Goal: Task Accomplishment & Management: Complete application form

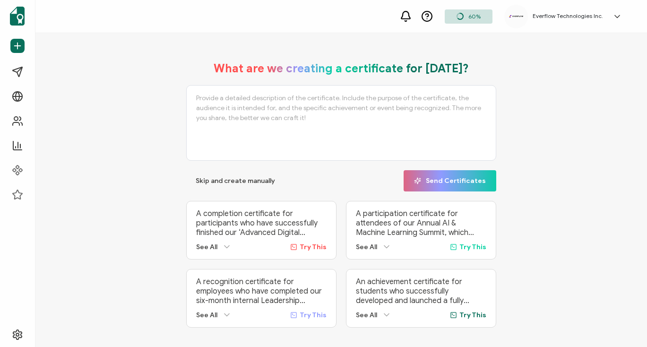
click at [210, 211] on p "A completion certificate for participants who have successfully finished our ‘A…" at bounding box center [261, 223] width 130 height 28
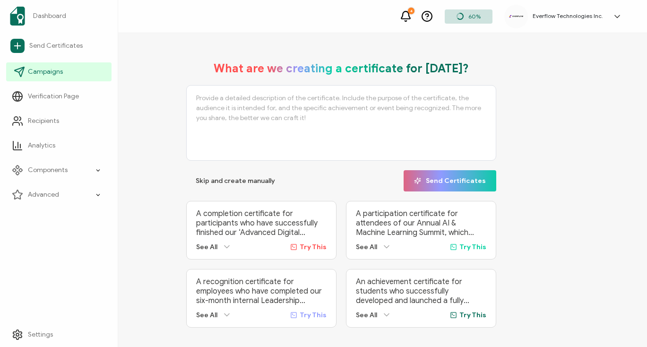
click at [56, 78] on link "Campaigns" at bounding box center [58, 71] width 105 height 19
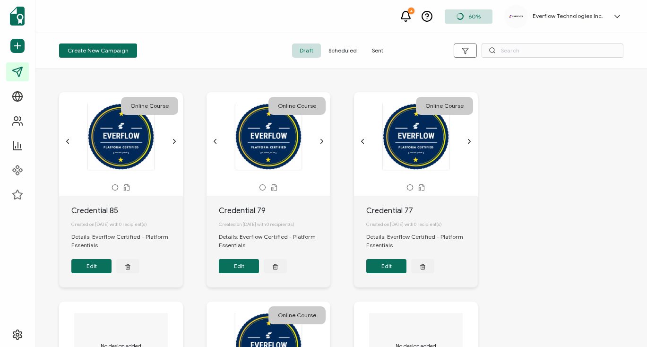
click at [374, 51] on span "Sent" at bounding box center [377, 50] width 26 height 14
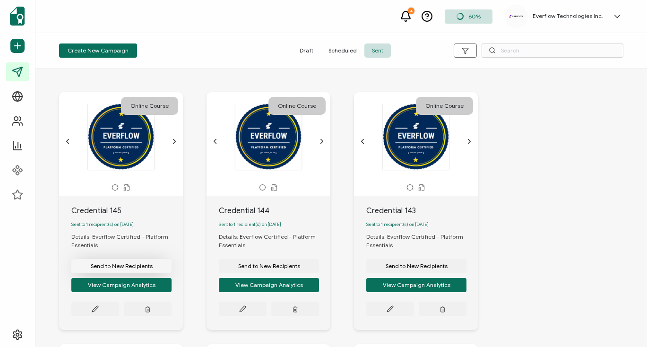
click at [124, 269] on span "Send to New Recipients" at bounding box center [122, 266] width 62 height 6
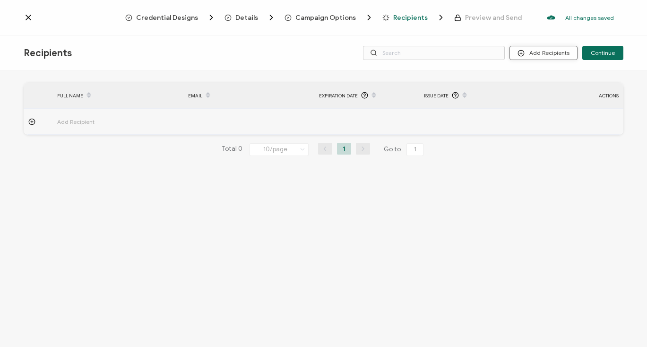
click at [541, 54] on button "Add Recipients" at bounding box center [543, 53] width 68 height 14
click at [545, 87] on li "Import From Recipients" at bounding box center [556, 94] width 88 height 16
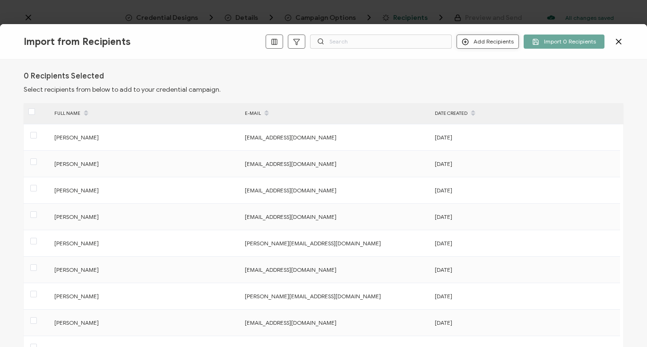
click at [490, 43] on button "Add Recipients" at bounding box center [487, 41] width 62 height 14
click at [490, 74] on span "Add a Single Recipient" at bounding box center [510, 74] width 60 height 7
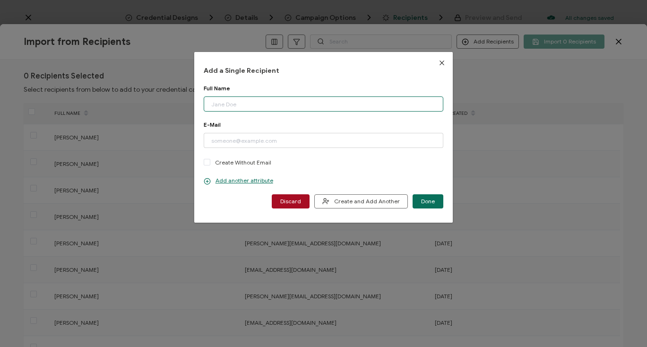
paste input "[PERSON_NAME] Email: [PERSON_NAME][EMAIL_ADDRESS][DOMAIN_NAME]"
drag, startPoint x: 257, startPoint y: 106, endPoint x: 380, endPoint y: 107, distance: 123.3
click at [380, 107] on input "[PERSON_NAME] Email: [PERSON_NAME][EMAIL_ADDRESS][DOMAIN_NAME]" at bounding box center [324, 103] width 240 height 15
type input "[PERSON_NAME]"
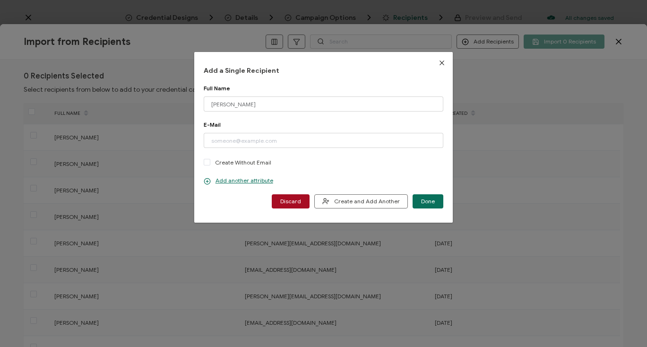
click at [349, 77] on div "Add a Single Recipient Full Name [PERSON_NAME] Please enter a valid name. E-Mai…" at bounding box center [324, 137] width 240 height 142
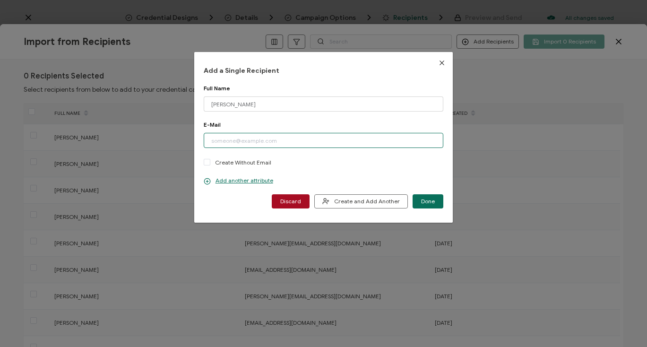
paste input "[PERSON_NAME][EMAIL_ADDRESS][DOMAIN_NAME]"
type input "[PERSON_NAME][EMAIL_ADDRESS][DOMAIN_NAME]"
click at [211, 212] on div "Add a Single Recipient Full Name [PERSON_NAME] Please enter a valid name. E-Mai…" at bounding box center [323, 137] width 259 height 170
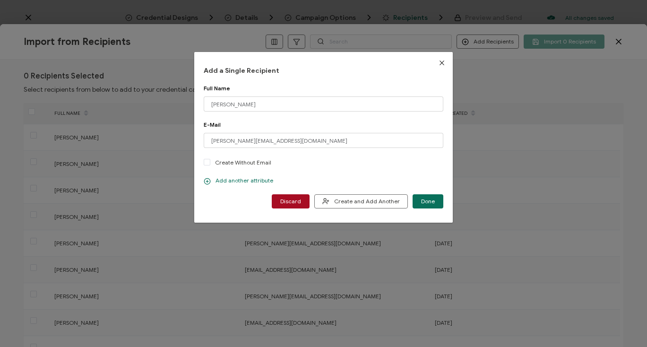
click at [219, 181] on p "Add another attribute" at bounding box center [238, 181] width 69 height 8
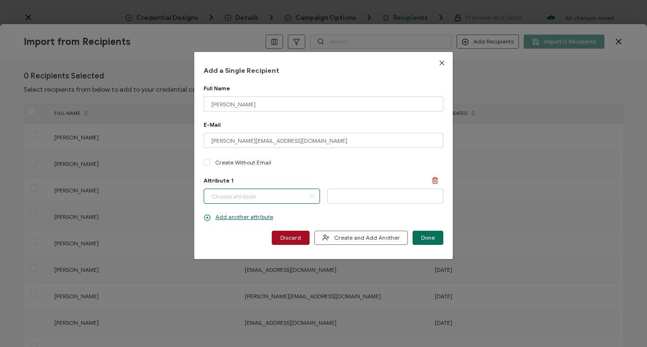
click at [263, 193] on input "dialog" at bounding box center [262, 195] width 116 height 15
click at [257, 218] on li "Completion Date" at bounding box center [263, 221] width 122 height 16
type input "Completion Date"
click at [335, 193] on icon "dialog" at bounding box center [335, 195] width 12 height 14
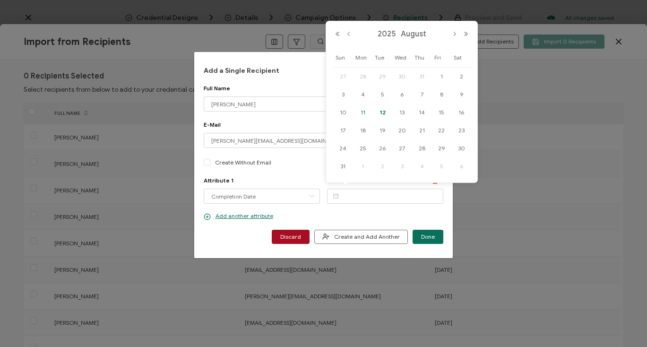
click at [364, 112] on span "11" at bounding box center [362, 112] width 11 height 11
type input "[DATE]"
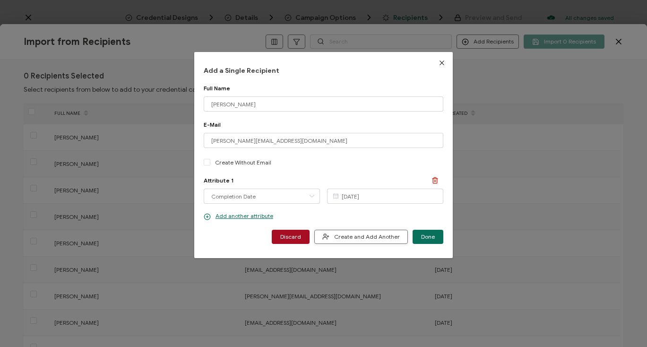
click at [388, 236] on span "Create and Add Another" at bounding box center [360, 236] width 77 height 7
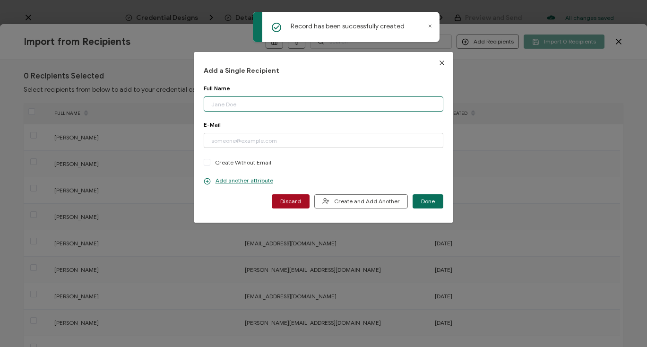
click at [251, 102] on input "dialog" at bounding box center [324, 103] width 240 height 15
paste input "[PERSON_NAME] Email: [PERSON_NAME][EMAIL_ADDRESS][DOMAIN_NAME]"
drag, startPoint x: 254, startPoint y: 105, endPoint x: 373, endPoint y: 109, distance: 118.6
click at [373, 109] on input "[PERSON_NAME] Email: [PERSON_NAME][EMAIL_ADDRESS][DOMAIN_NAME]" at bounding box center [324, 103] width 240 height 15
type input "[PERSON_NAME]"
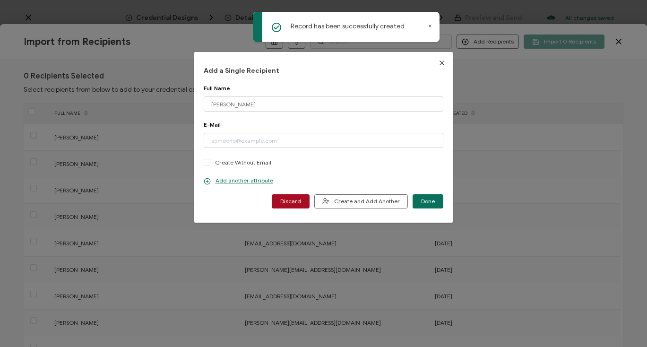
click at [315, 81] on div "Add a Single Recipient Full Name [PERSON_NAME] Please enter a valid name. E-Mai…" at bounding box center [324, 137] width 240 height 142
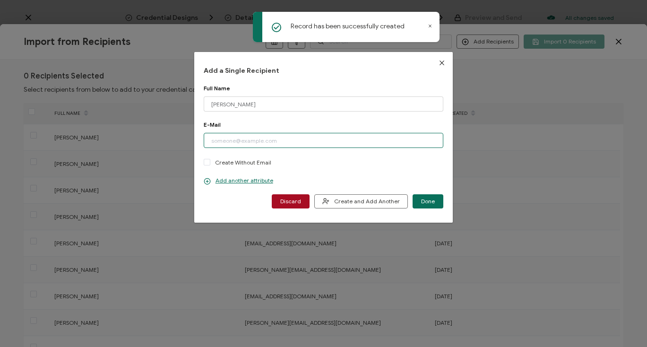
click at [298, 141] on input "dialog" at bounding box center [324, 140] width 240 height 15
paste input "[PERSON_NAME][EMAIL_ADDRESS][DOMAIN_NAME]"
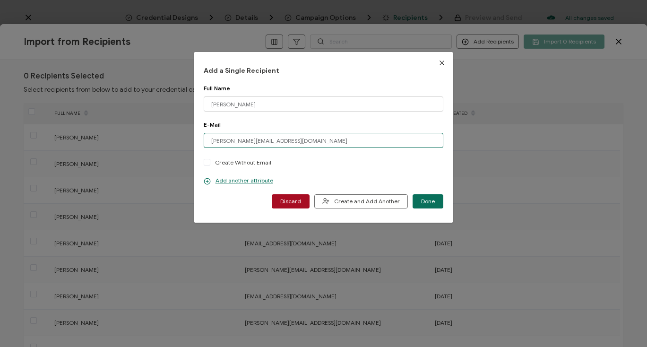
type input "[PERSON_NAME][EMAIL_ADDRESS][DOMAIN_NAME]"
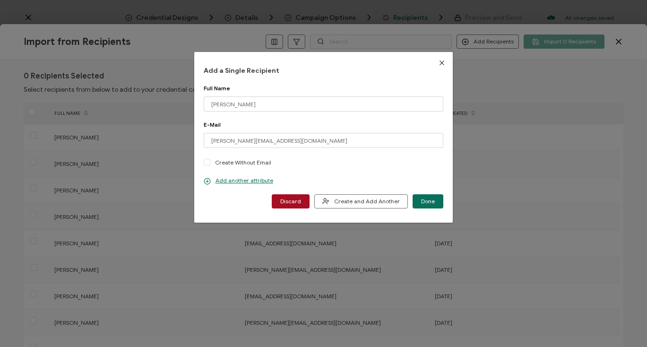
click at [281, 130] on div "E-Mail [PERSON_NAME][EMAIL_ADDRESS][DOMAIN_NAME] Please enter a valid email add…" at bounding box center [324, 144] width 240 height 46
click at [246, 181] on p "Add another attribute" at bounding box center [238, 181] width 69 height 8
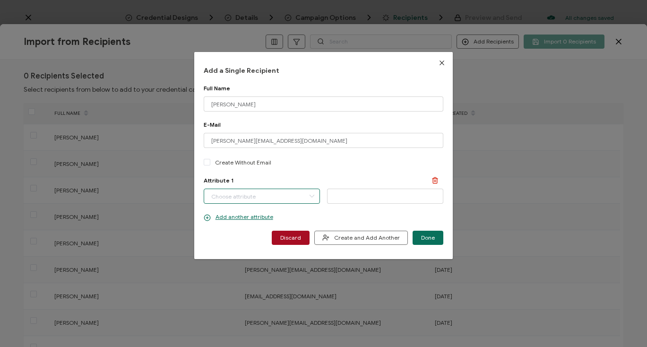
click at [240, 198] on input "dialog" at bounding box center [262, 195] width 116 height 15
click at [239, 214] on span "Completion Date" at bounding box center [233, 221] width 44 height 16
type input "Completion Date"
click at [332, 197] on icon "dialog" at bounding box center [335, 195] width 12 height 14
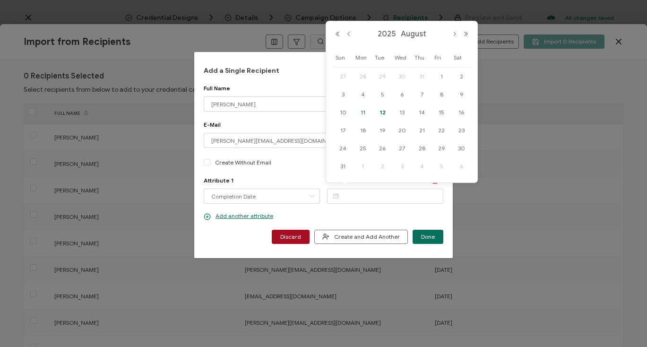
click at [363, 113] on span "11" at bounding box center [362, 112] width 11 height 11
type input "[DATE]"
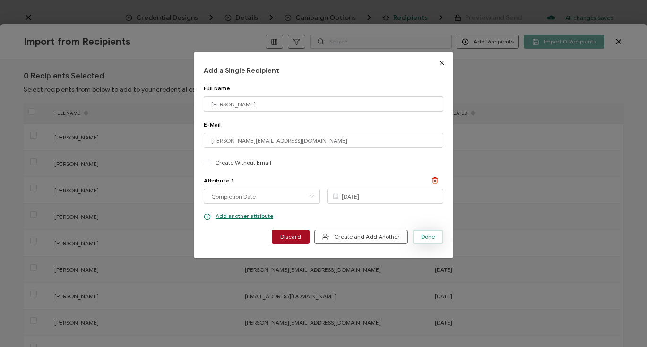
click at [424, 234] on span "Done" at bounding box center [428, 237] width 14 height 6
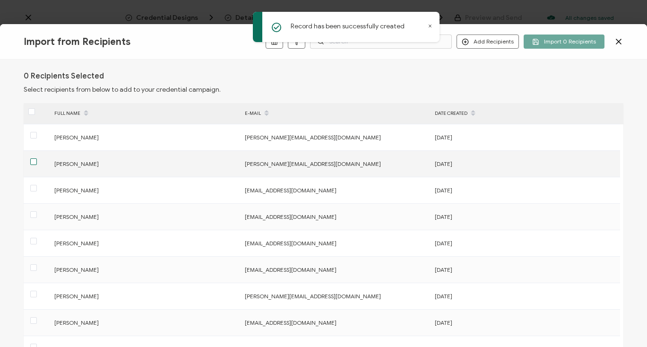
click at [34, 163] on span at bounding box center [33, 161] width 7 height 7
click at [37, 158] on input "checkbox" at bounding box center [37, 158] width 0 height 0
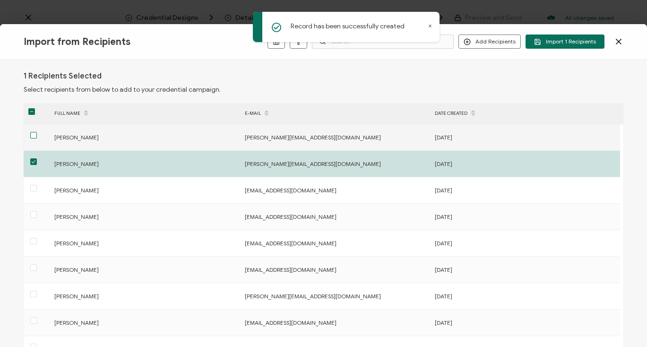
click at [34, 136] on span at bounding box center [33, 135] width 7 height 7
click at [37, 132] on input "checkbox" at bounding box center [37, 132] width 0 height 0
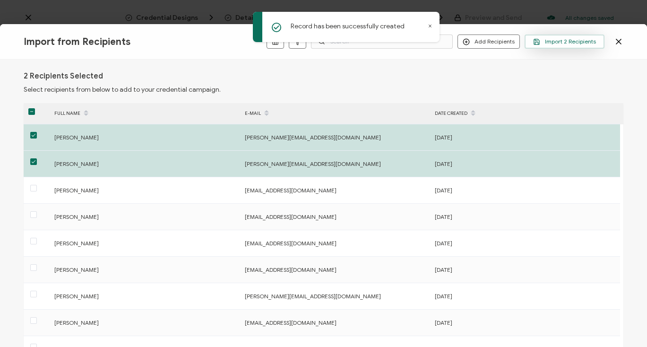
click at [560, 43] on span "Import 2 Recipients" at bounding box center [564, 41] width 63 height 7
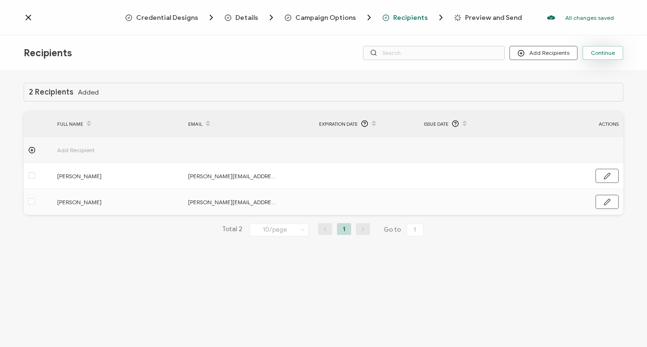
click at [593, 54] on span "Continue" at bounding box center [602, 53] width 24 height 6
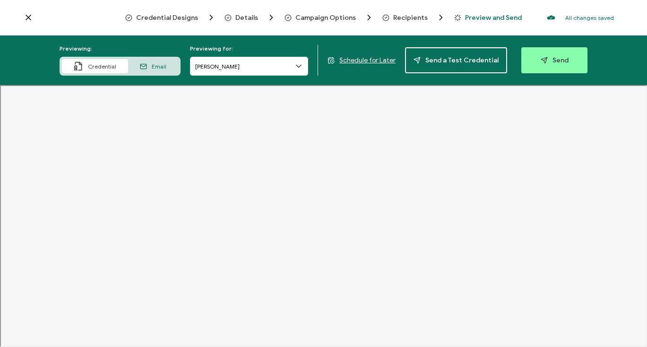
click at [153, 67] on div "Email" at bounding box center [153, 66] width 50 height 14
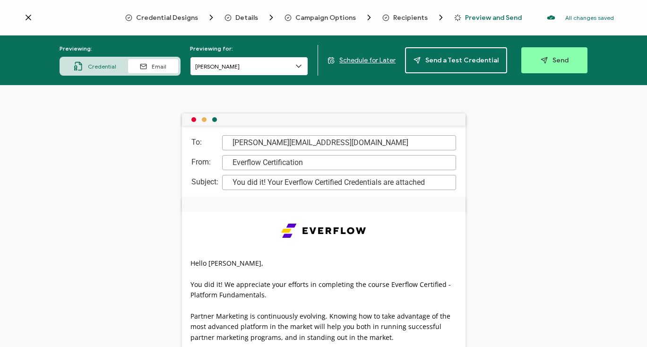
click at [220, 68] on input "[PERSON_NAME]" at bounding box center [249, 66] width 118 height 19
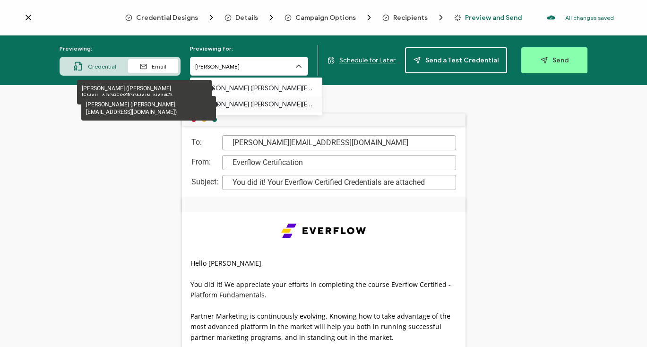
click at [223, 102] on p "[PERSON_NAME] ([PERSON_NAME][EMAIL_ADDRESS][DOMAIN_NAME])" at bounding box center [255, 104] width 113 height 16
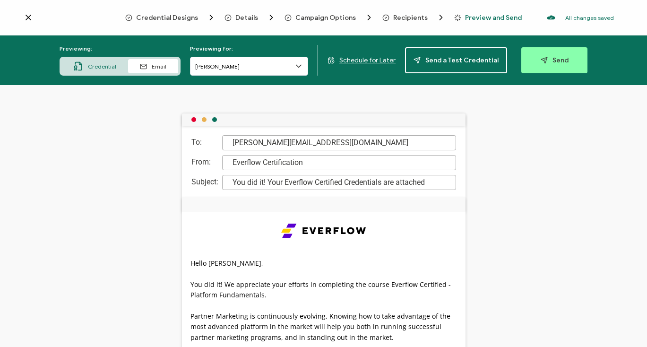
click at [113, 64] on span "Credential" at bounding box center [102, 66] width 28 height 7
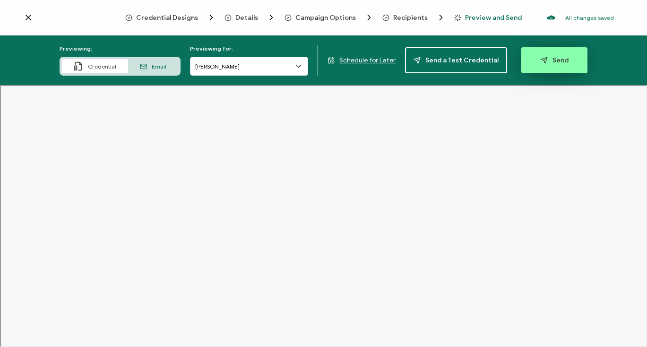
click at [558, 60] on span "Send" at bounding box center [554, 60] width 28 height 7
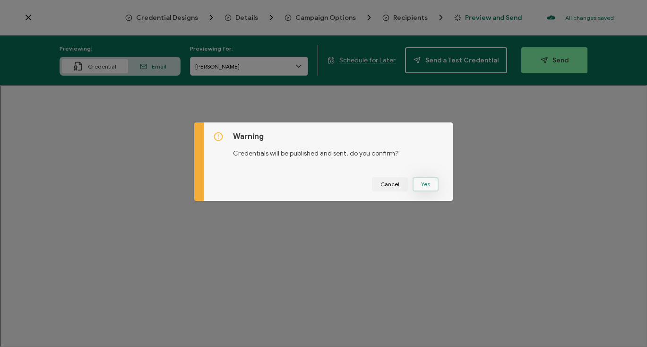
click at [418, 187] on button "Yes" at bounding box center [425, 184] width 26 height 14
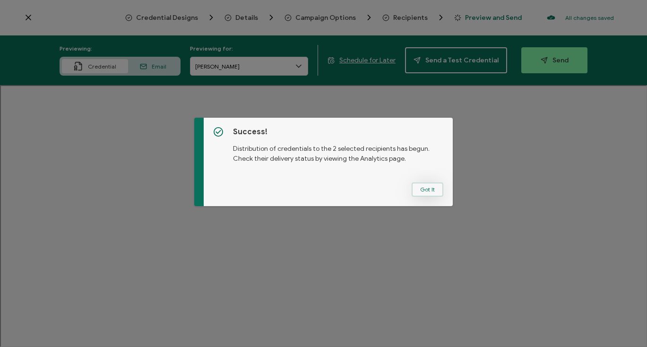
click at [418, 187] on button "Got It" at bounding box center [427, 189] width 32 height 14
